Goal: Transaction & Acquisition: Purchase product/service

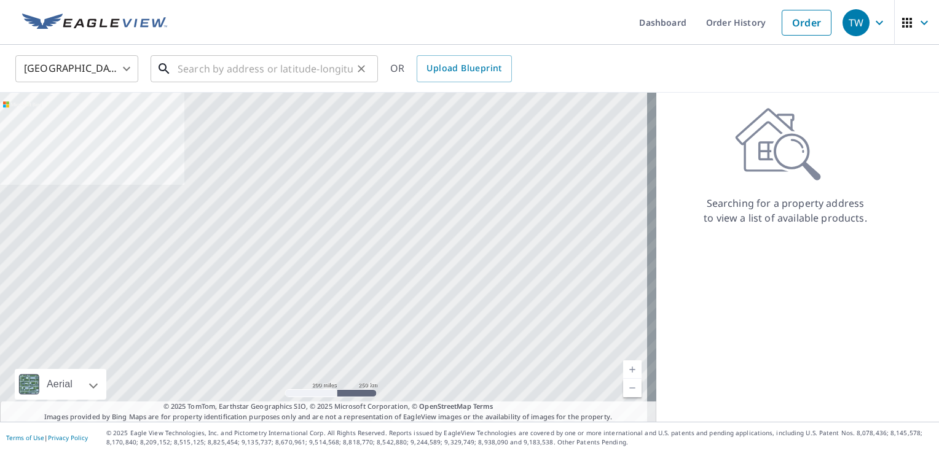
click at [321, 71] on input "text" at bounding box center [265, 69] width 175 height 34
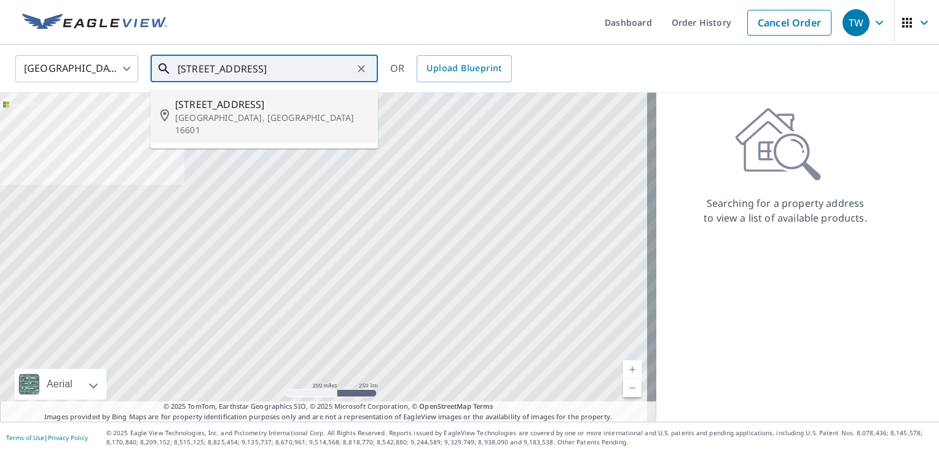
click at [226, 104] on span "[STREET_ADDRESS]" at bounding box center [271, 104] width 193 height 15
type input "[STREET_ADDRESS]"
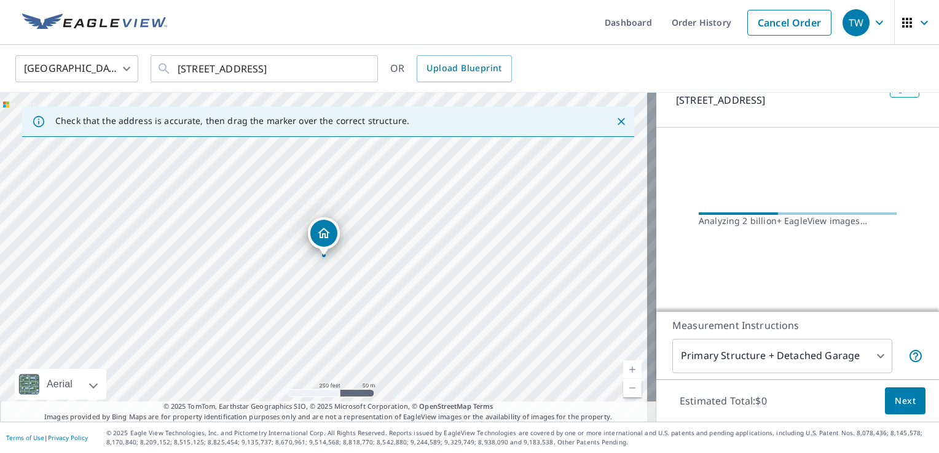
scroll to position [67, 0]
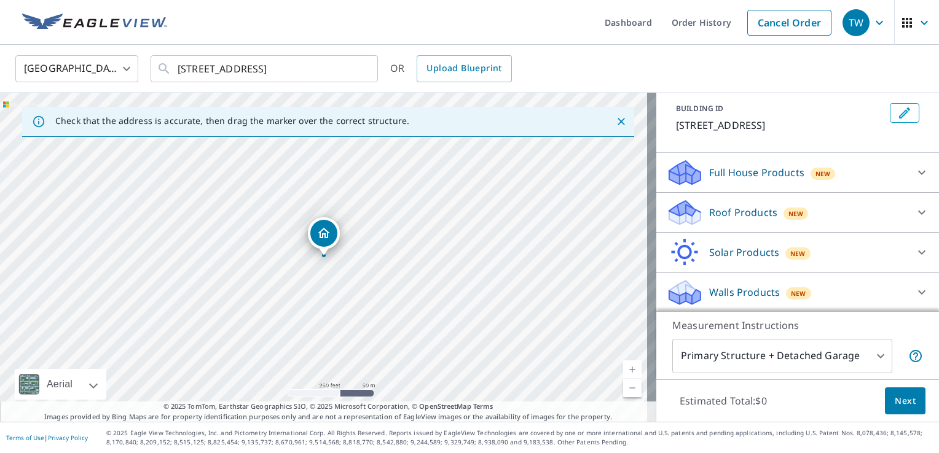
click at [740, 215] on p "Roof Products" at bounding box center [743, 212] width 68 height 15
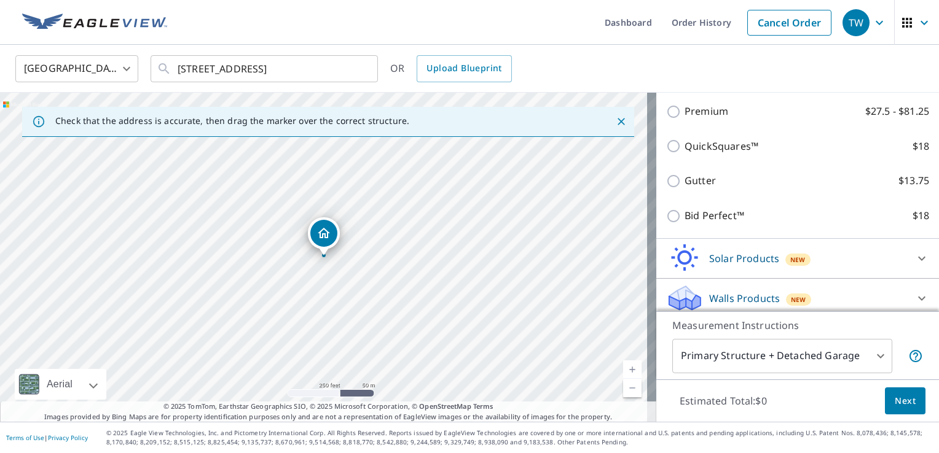
scroll to position [205, 0]
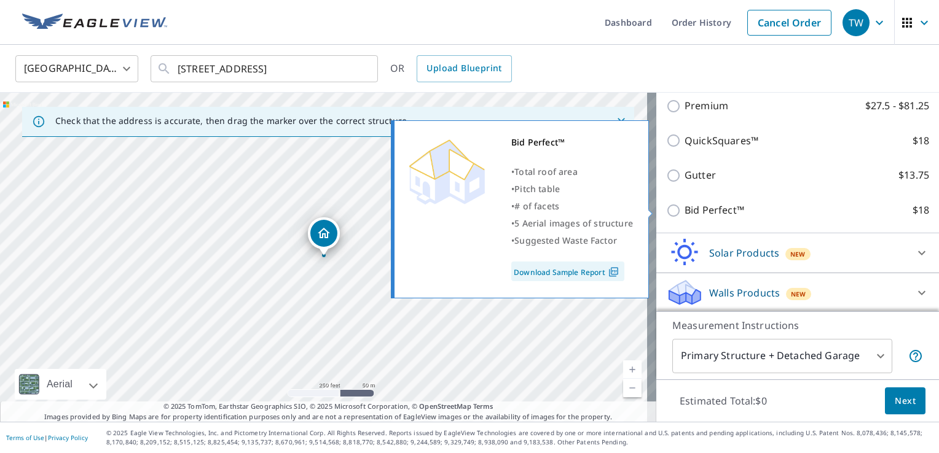
click at [666, 210] on input "Bid Perfect™ $18" at bounding box center [675, 210] width 18 height 15
checkbox input "true"
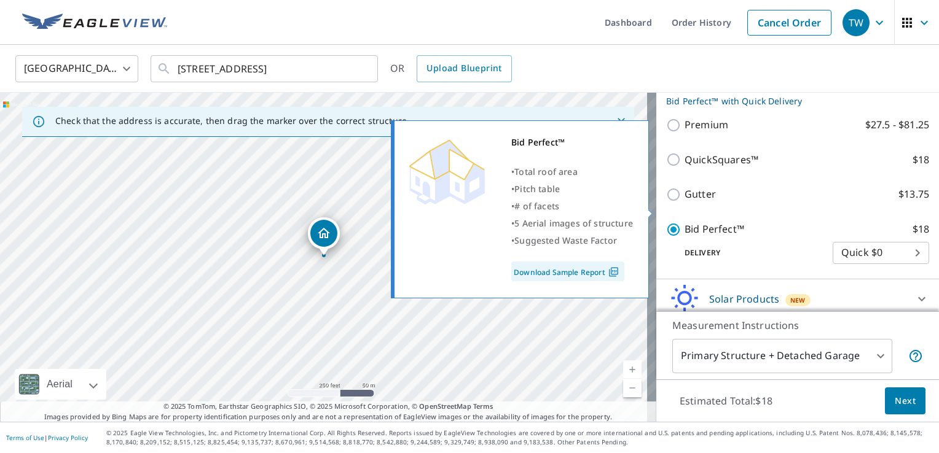
scroll to position [224, 0]
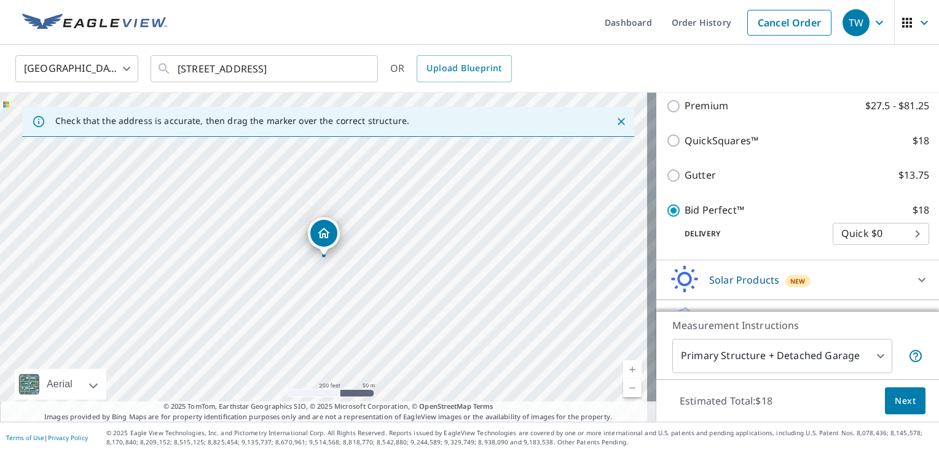
click at [895, 399] on span "Next" at bounding box center [905, 401] width 21 height 15
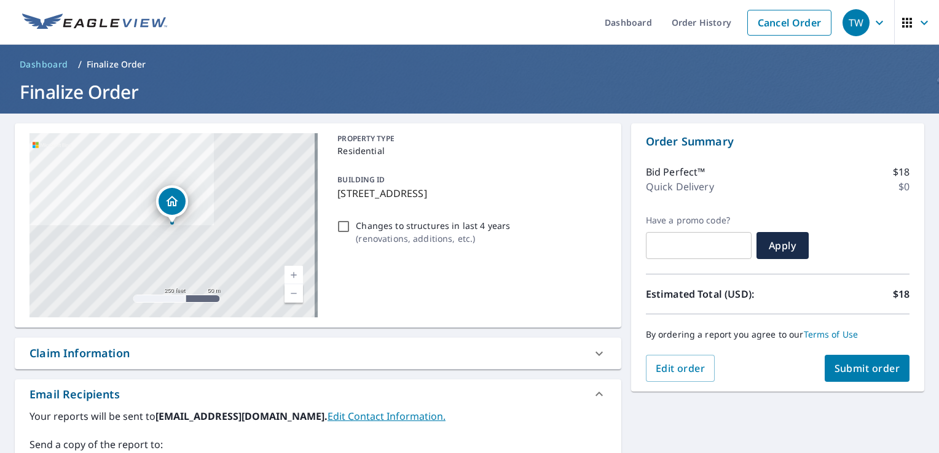
click at [867, 377] on button "Submit order" at bounding box center [867, 368] width 85 height 27
